Goal: Task Accomplishment & Management: Manage account settings

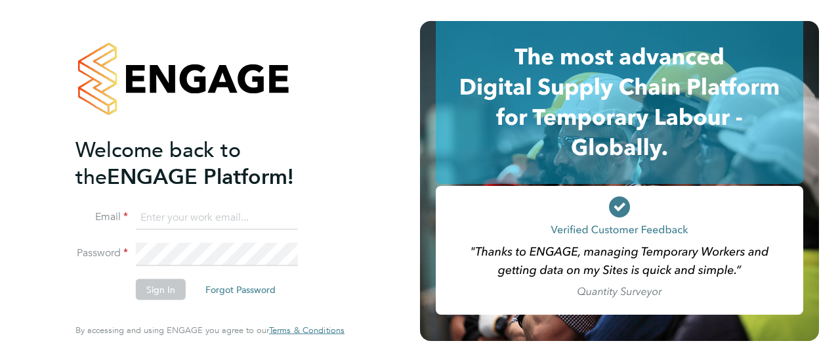
type input "[EMAIL_ADDRESS][PERSON_NAME][DOMAIN_NAME]"
click at [160, 288] on button "Sign In" at bounding box center [161, 289] width 50 height 21
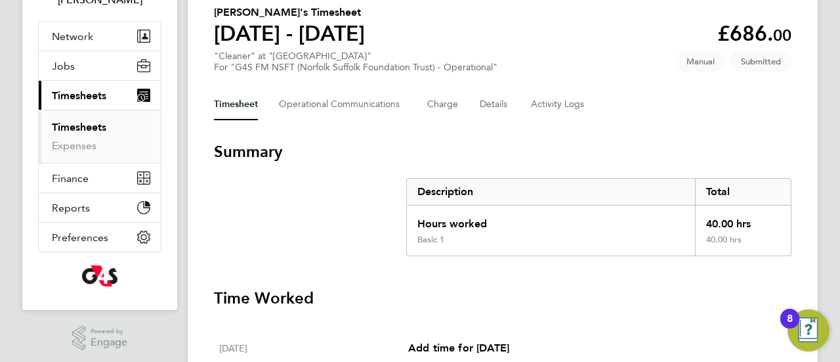
scroll to position [131, 0]
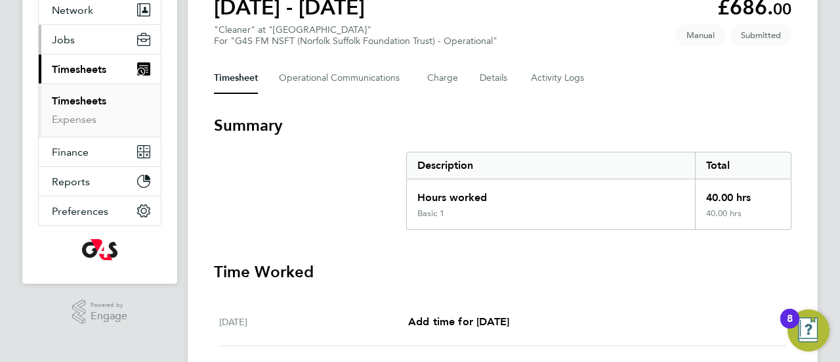
click at [65, 41] on span "Jobs" at bounding box center [63, 39] width 23 height 12
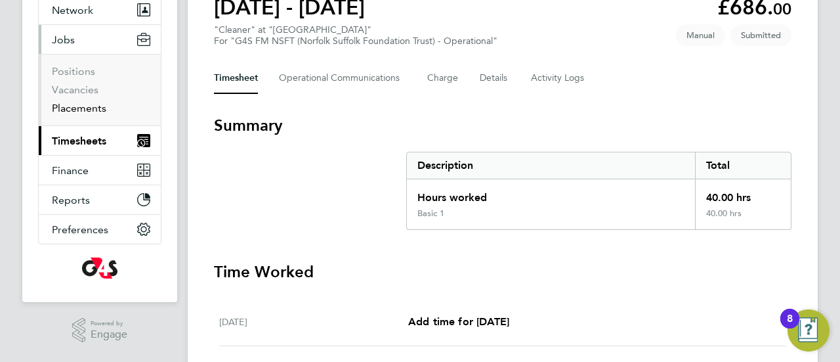
click at [75, 106] on link "Placements" at bounding box center [79, 108] width 54 height 12
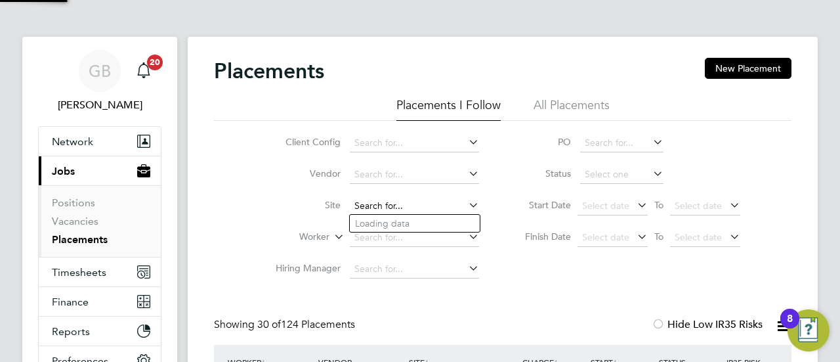
click at [428, 207] on input at bounding box center [414, 206] width 129 height 18
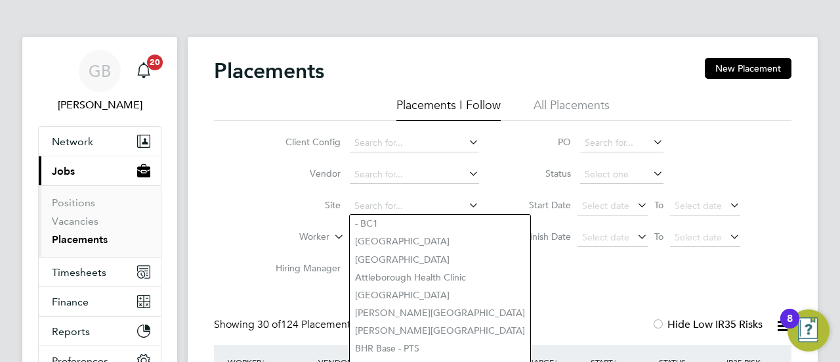
click at [466, 147] on icon at bounding box center [466, 142] width 0 height 18
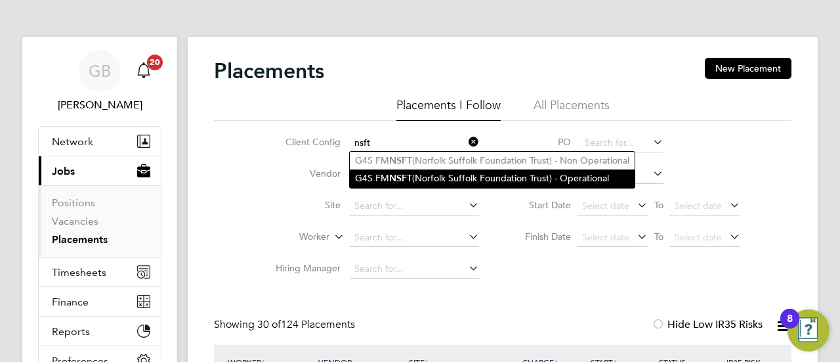
click at [456, 178] on li "G4S FM NSFT (Norfolk Suffolk Foundation Trust) - Operational" at bounding box center [492, 178] width 285 height 18
type input "G4S FM NSFT (Norfolk Suffolk Foundation Trust) - Operational"
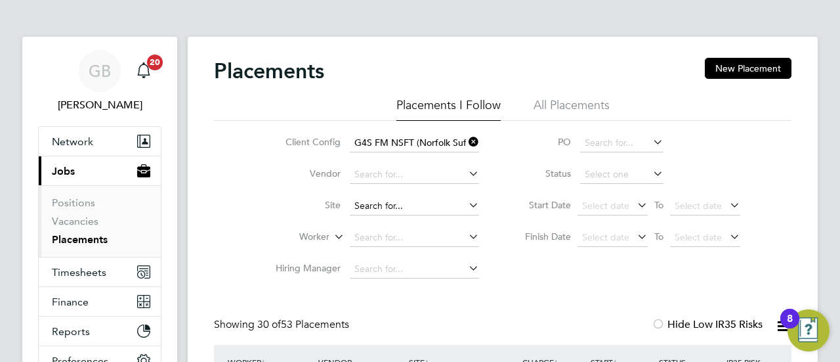
click at [408, 201] on input at bounding box center [414, 206] width 129 height 18
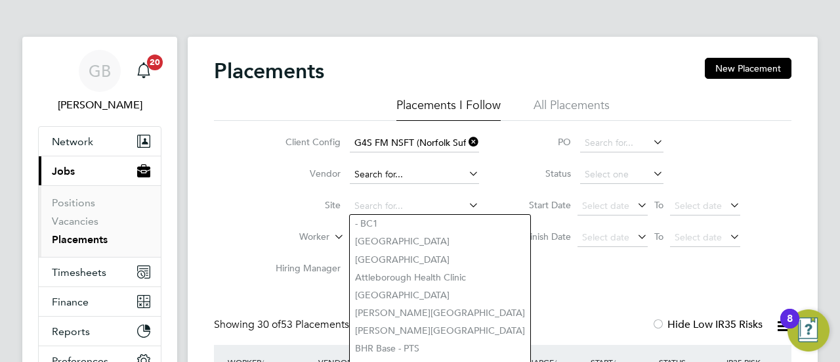
click at [408, 173] on input at bounding box center [414, 174] width 129 height 18
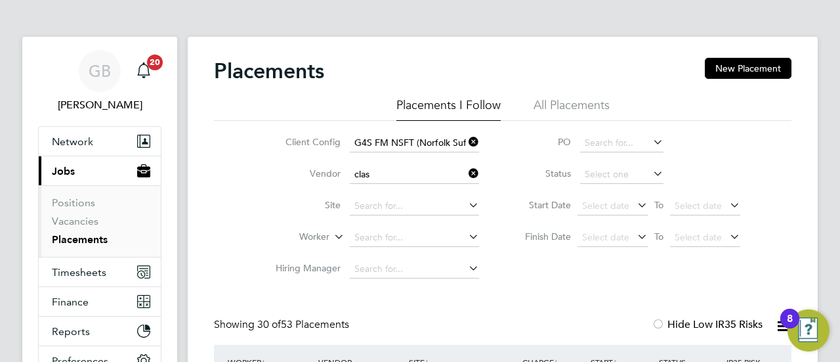
click at [403, 190] on li "Clas s 1 Personnel Limited" at bounding box center [415, 192] width 130 height 18
type input "Class 1 Personnel Limited"
click at [390, 203] on input at bounding box center [414, 206] width 129 height 18
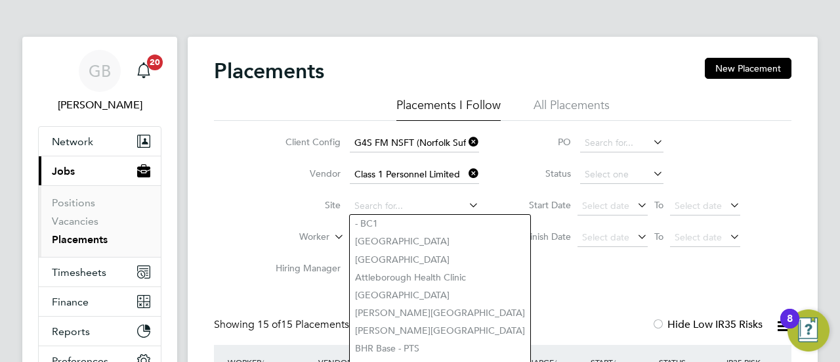
click at [237, 237] on div "Client Config G4S FM NSFT (Norfolk Suffolk Foundation Trust) - Operational Vend…" at bounding box center [502, 203] width 577 height 164
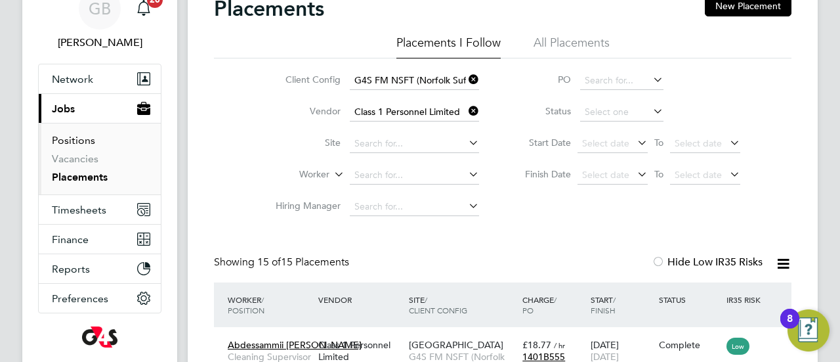
click at [72, 140] on link "Positions" at bounding box center [73, 140] width 43 height 12
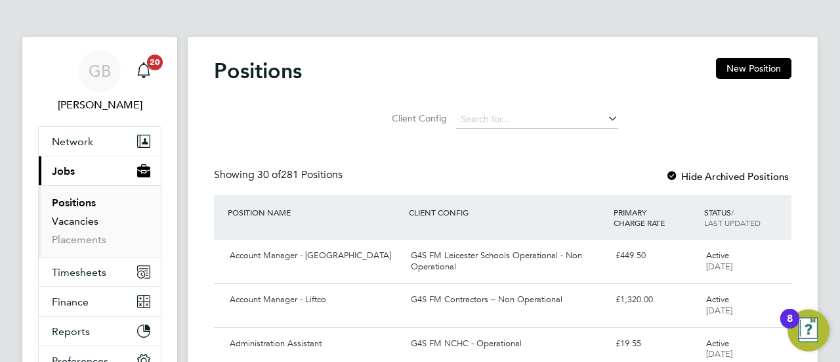
click at [77, 216] on link "Vacancies" at bounding box center [75, 221] width 47 height 12
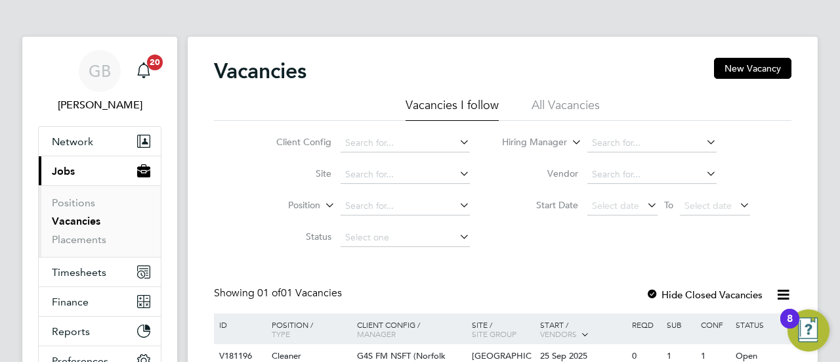
click at [213, 220] on div "Vacancies New Vacancy Vacancies I follow All Vacancies Client Config Site Posit…" at bounding box center [503, 232] width 630 height 390
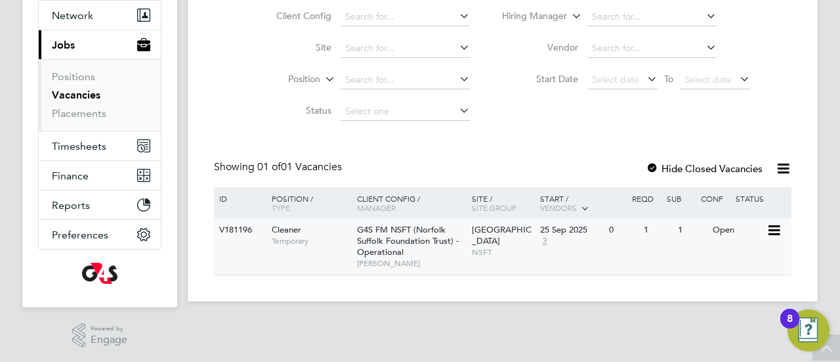
click at [383, 231] on span "G4S FM NSFT (Norfolk Suffolk Foundation Trust) - Operational" at bounding box center [408, 240] width 102 height 33
click at [245, 232] on div "V181196" at bounding box center [239, 230] width 46 height 24
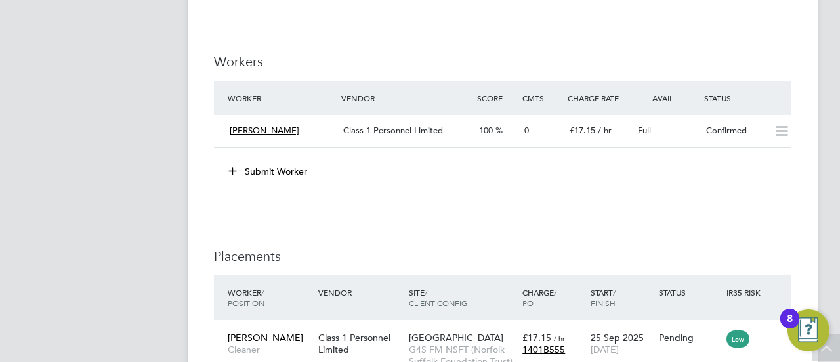
scroll to position [2598, 0]
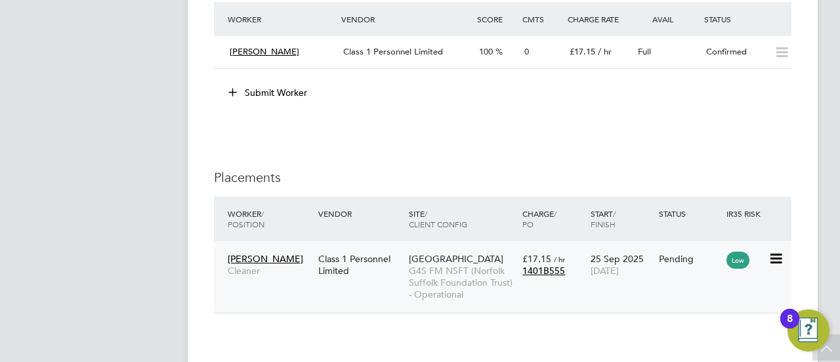
click at [774, 264] on icon at bounding box center [774, 259] width 13 height 16
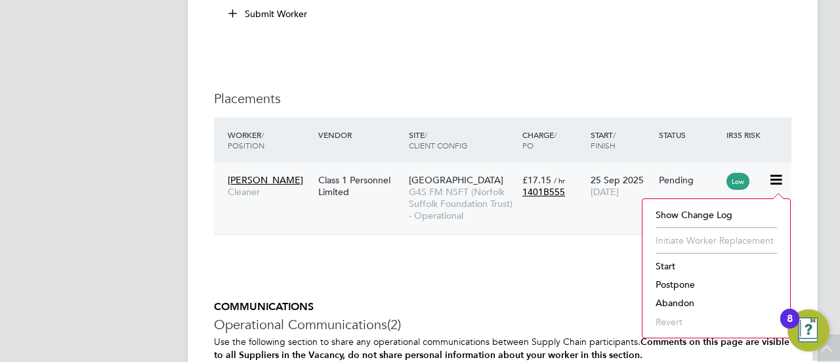
scroll to position [2703, 0]
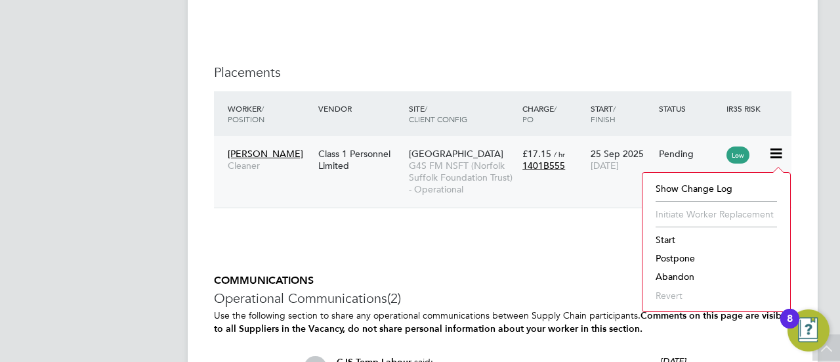
click at [675, 274] on li "Abandon" at bounding box center [716, 276] width 135 height 18
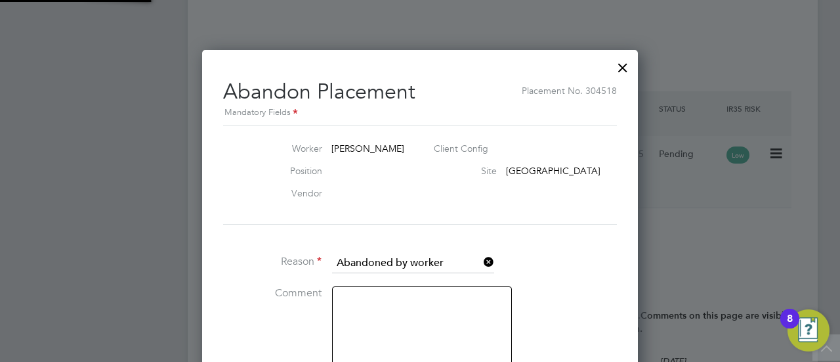
scroll to position [13, 162]
click at [570, 286] on li "Comment" at bounding box center [420, 336] width 394 height 101
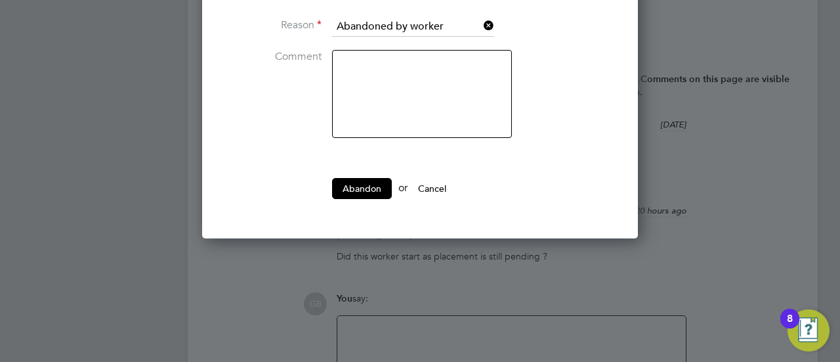
scroll to position [3018, 0]
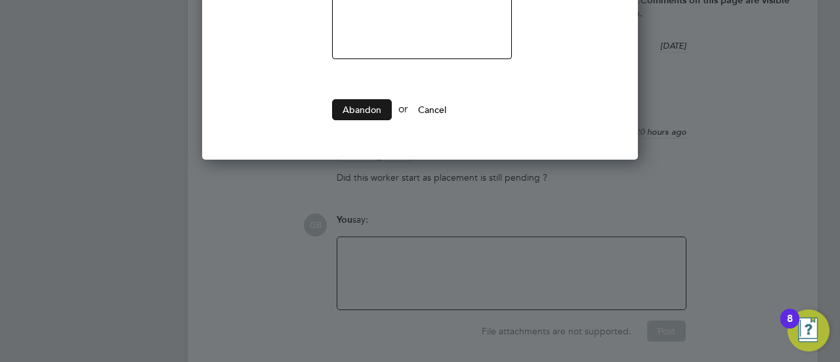
click at [362, 107] on button "Abandon" at bounding box center [362, 109] width 60 height 21
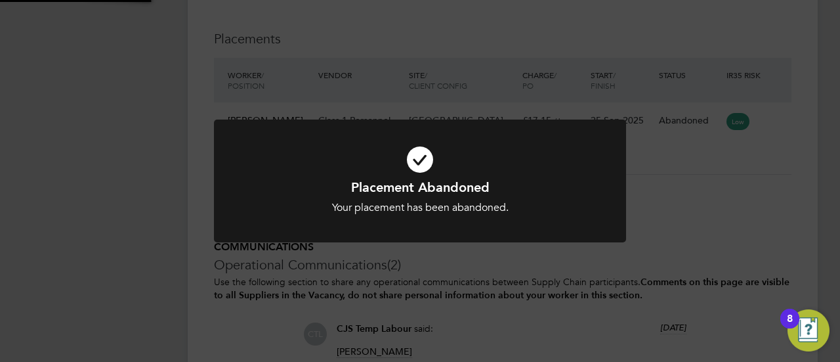
scroll to position [2703, 0]
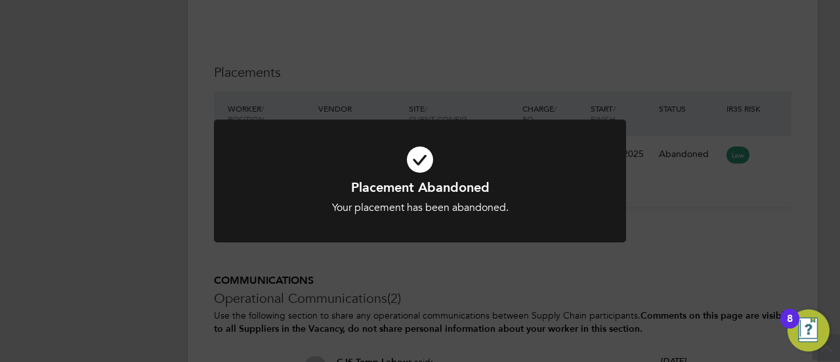
click at [712, 162] on div "Placement Abandoned Your placement has been abandoned. Cancel Okay" at bounding box center [420, 181] width 840 height 362
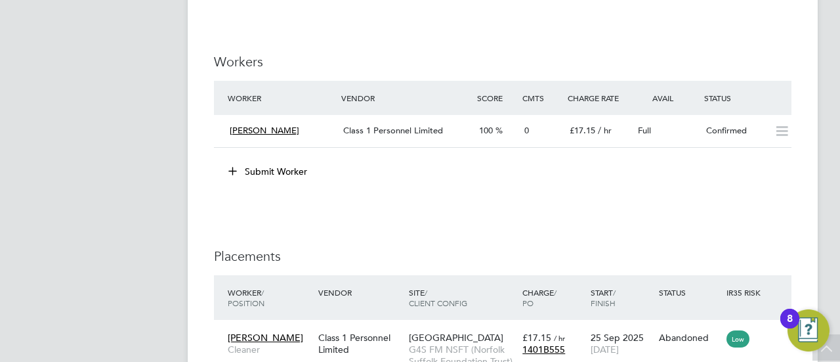
scroll to position [2388, 0]
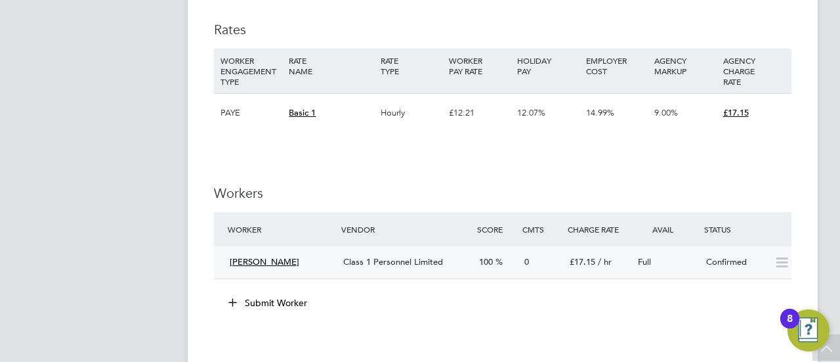
click at [264, 267] on span "Abdulkabir Afolabi" at bounding box center [265, 261] width 70 height 11
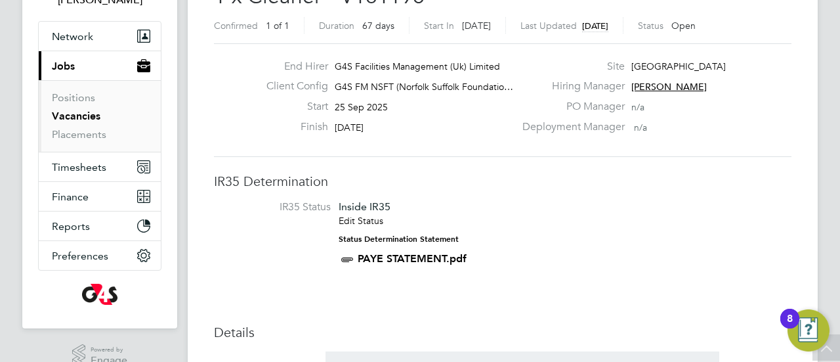
scroll to position [0, 0]
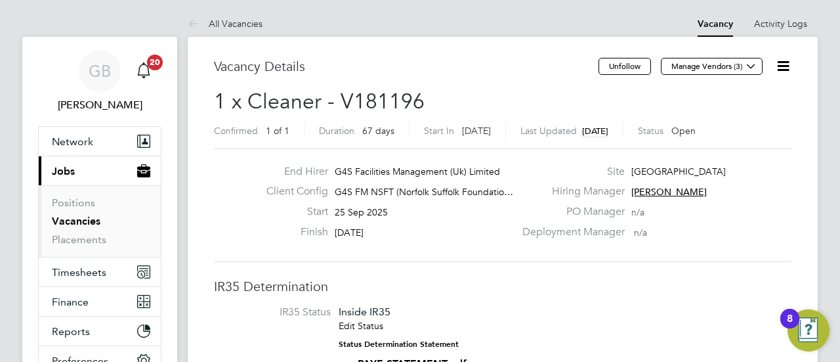
scroll to position [26, 0]
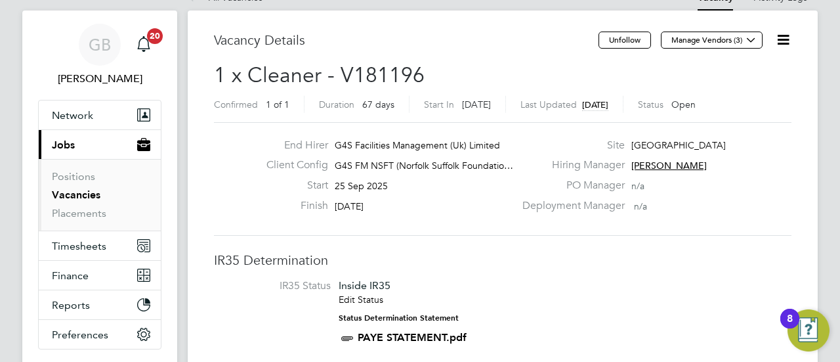
click at [785, 39] on icon at bounding box center [783, 39] width 16 height 16
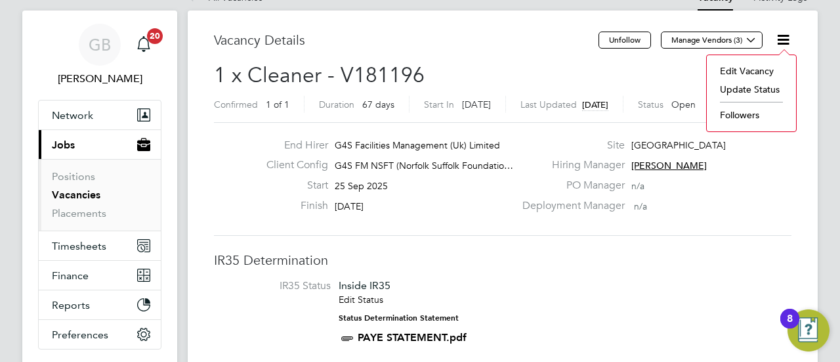
click at [751, 85] on li "Update Status" at bounding box center [751, 89] width 76 height 18
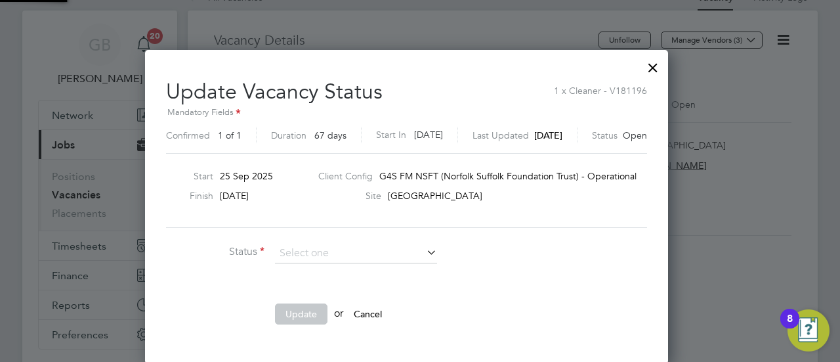
scroll to position [312, 550]
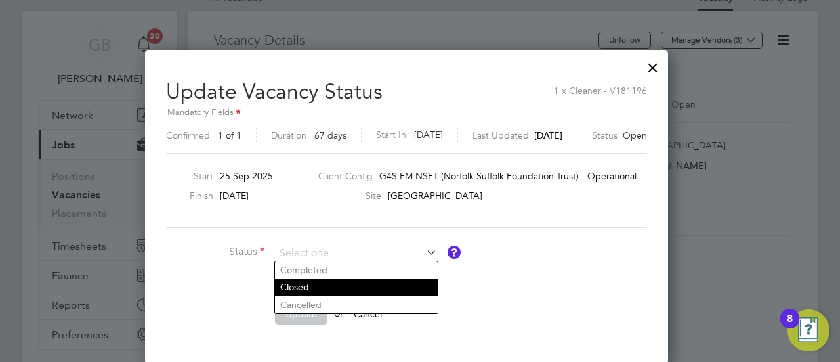
click at [304, 293] on li "Closed" at bounding box center [356, 286] width 163 height 17
type input "Closed"
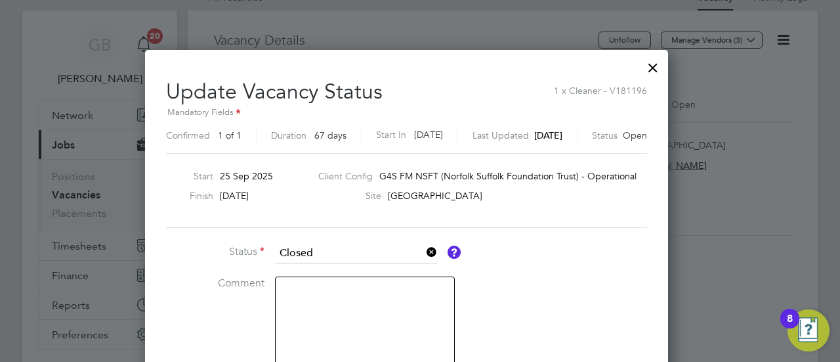
scroll to position [412, 550]
click at [529, 293] on li "Comment" at bounding box center [363, 326] width 394 height 101
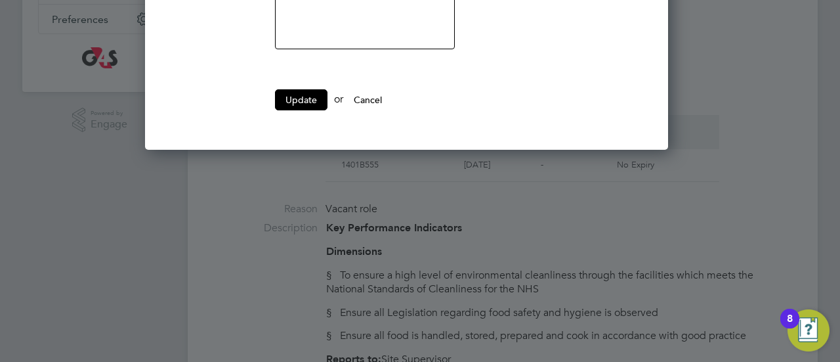
scroll to position [394, 0]
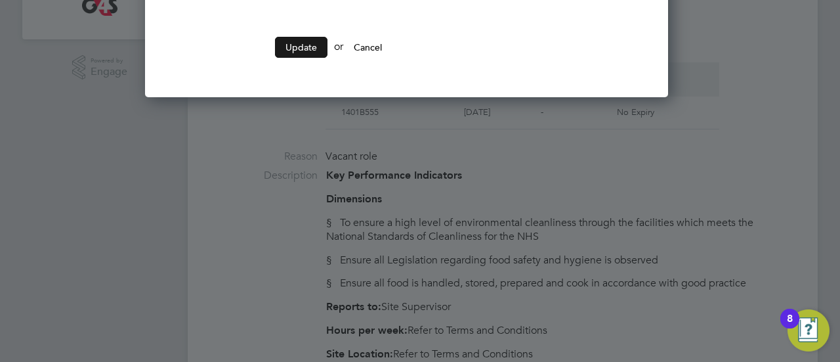
click at [293, 45] on button "Update" at bounding box center [301, 47] width 52 height 21
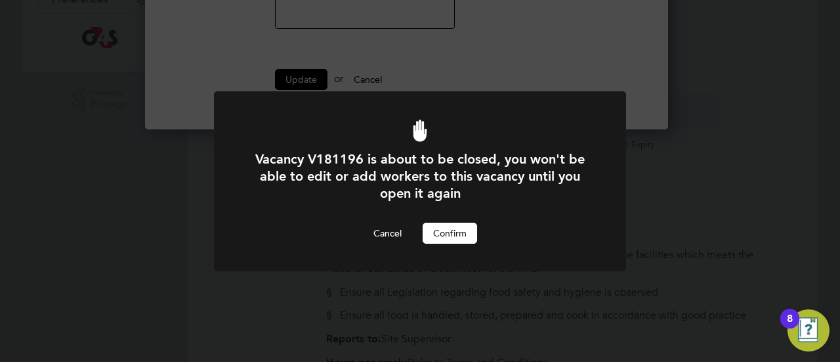
click at [457, 229] on button "Confirm" at bounding box center [450, 232] width 54 height 21
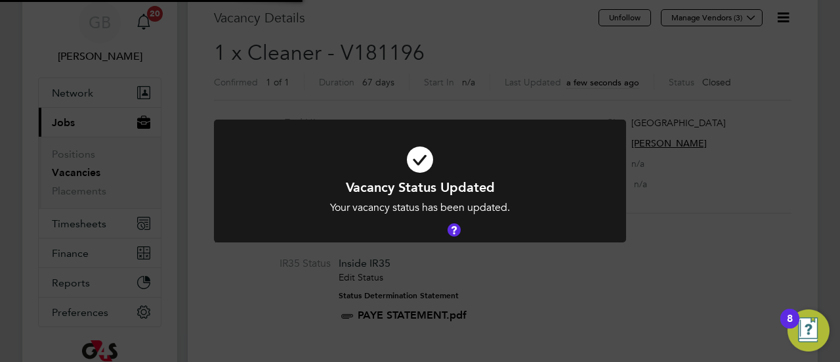
scroll to position [39, 92]
